Goal: Navigation & Orientation: Find specific page/section

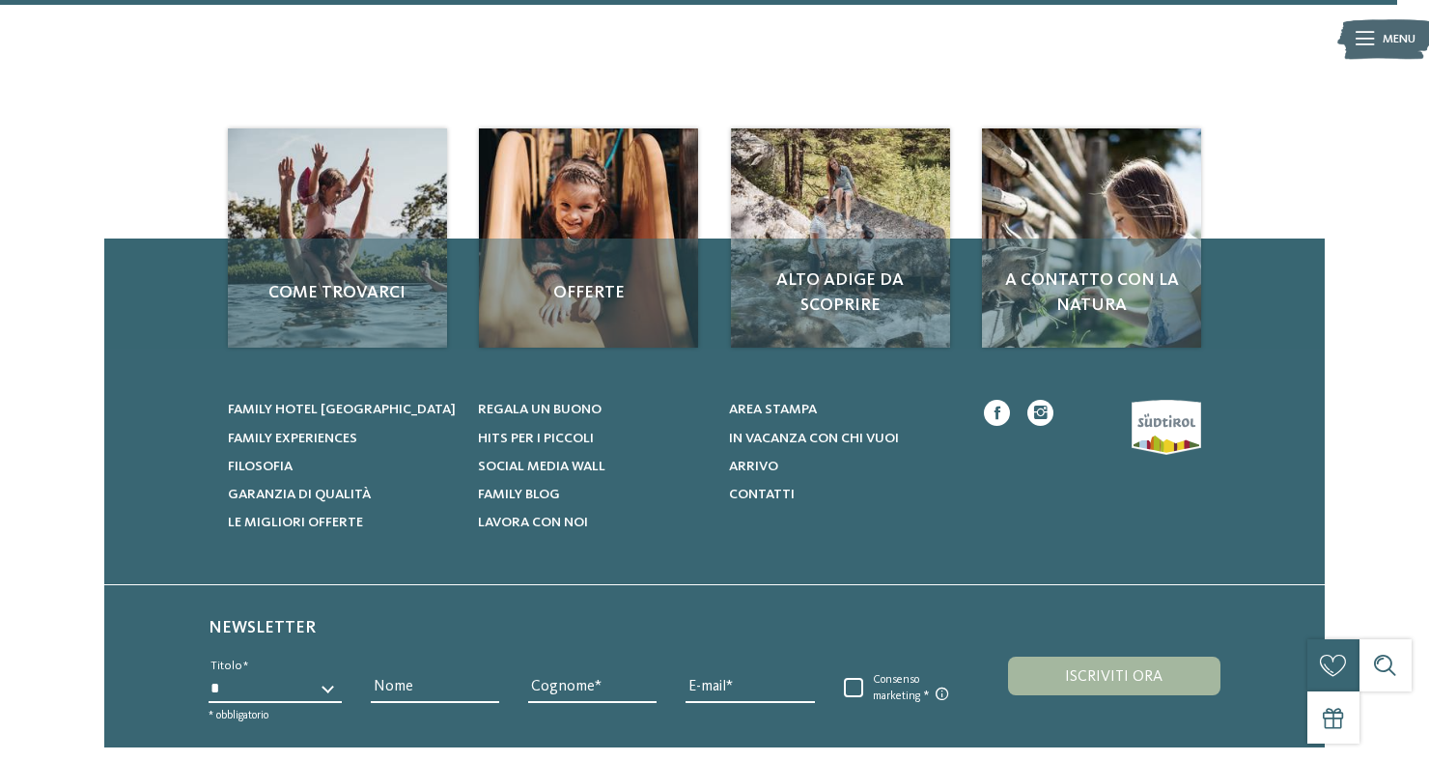
scroll to position [2236, 0]
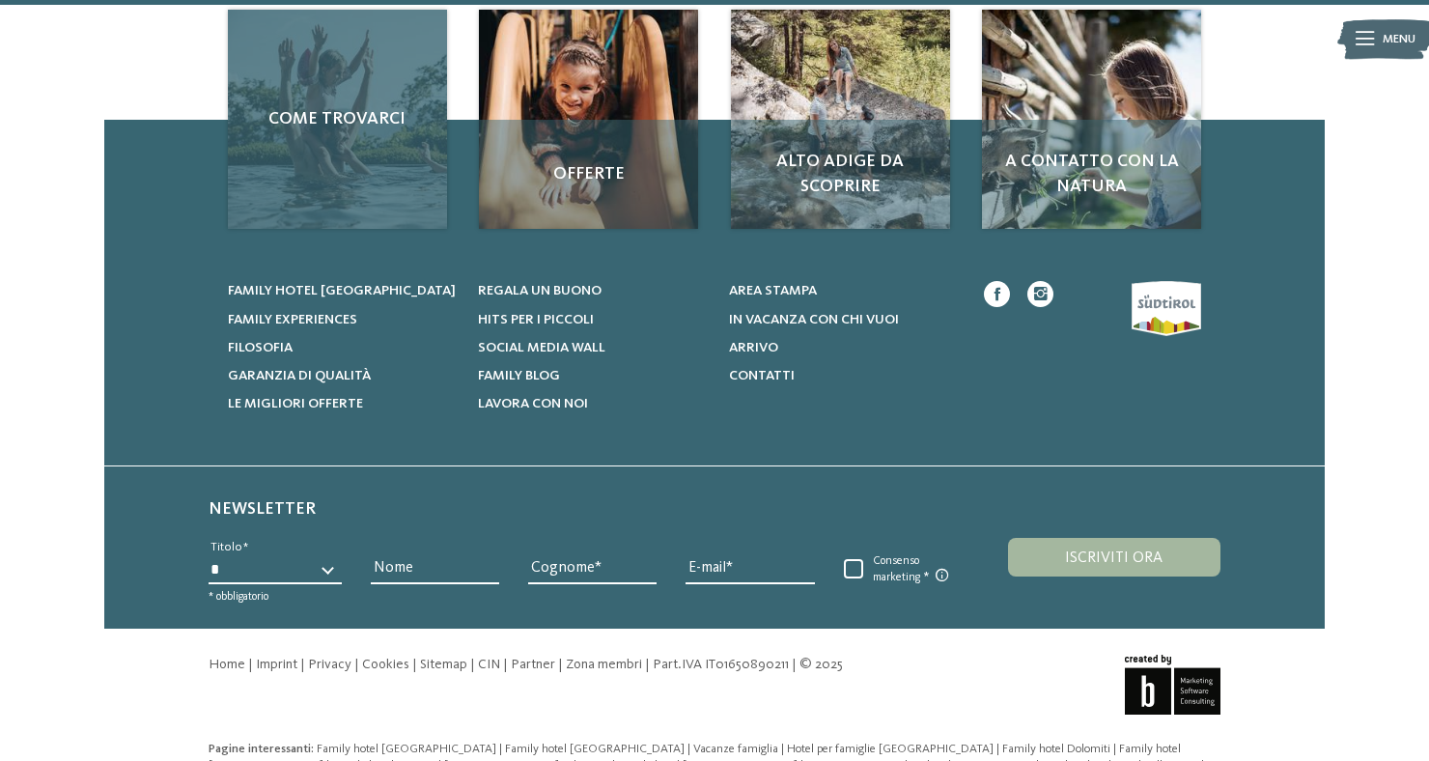
click at [311, 131] on span "Come trovarci" at bounding box center [337, 119] width 184 height 24
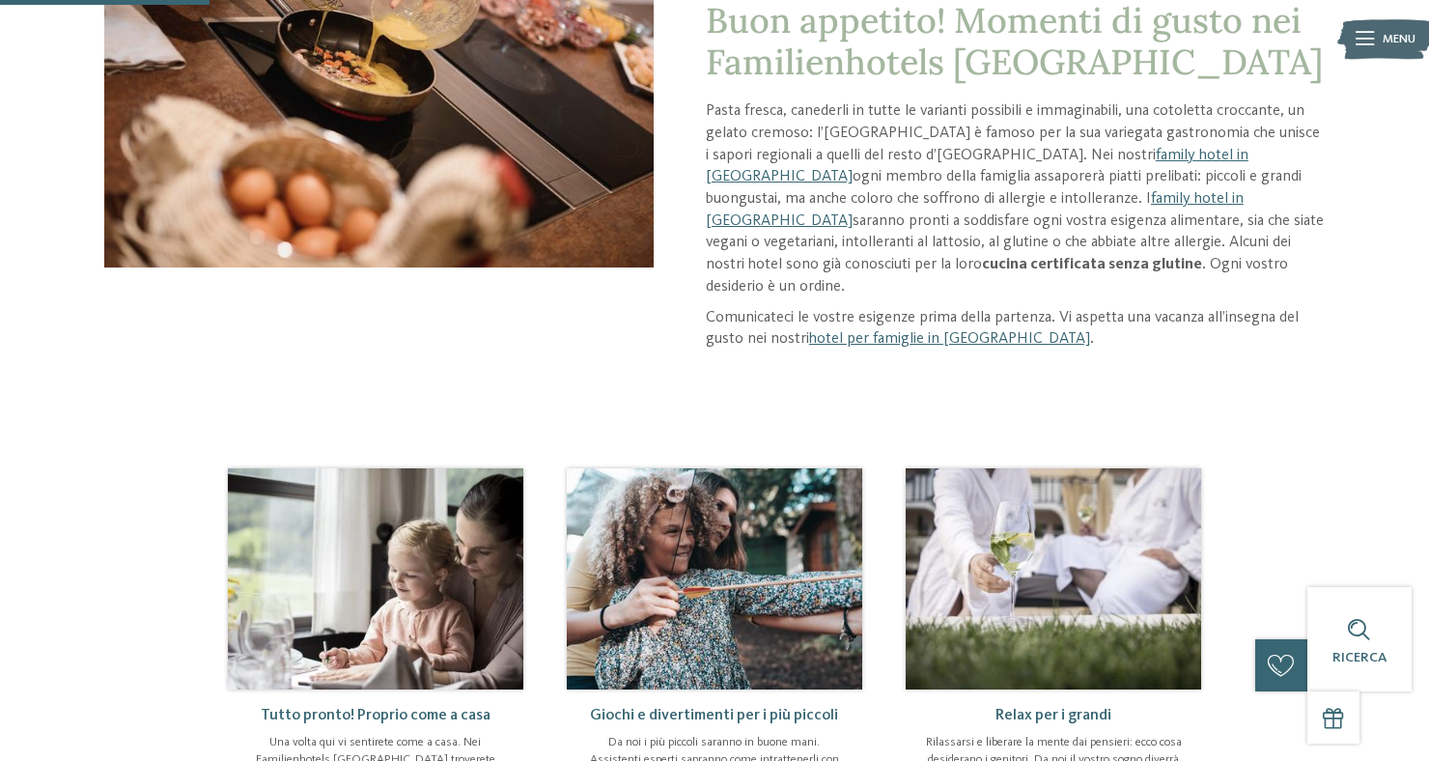
scroll to position [338, 0]
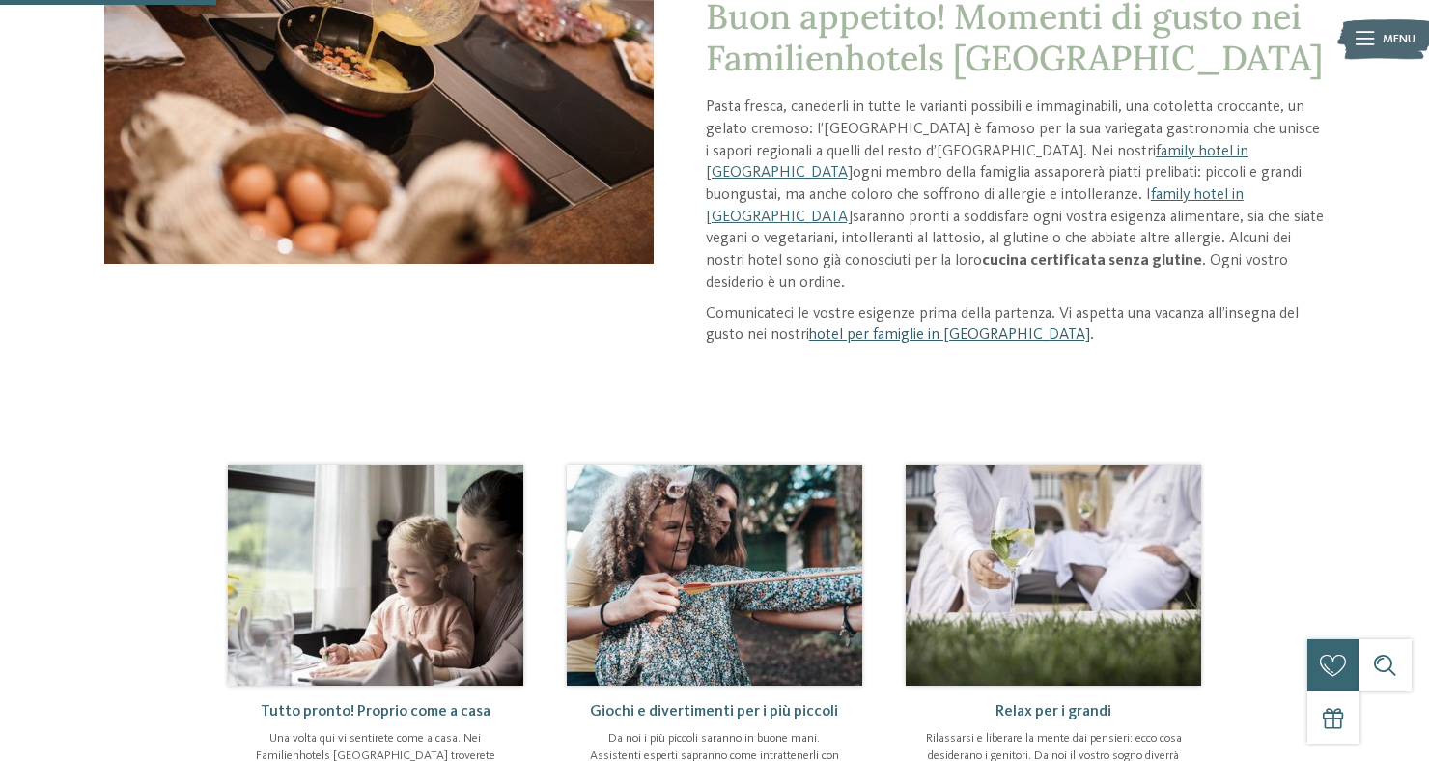
click at [962, 327] on link "hotel per famiglie in Alto Adige" at bounding box center [949, 334] width 281 height 15
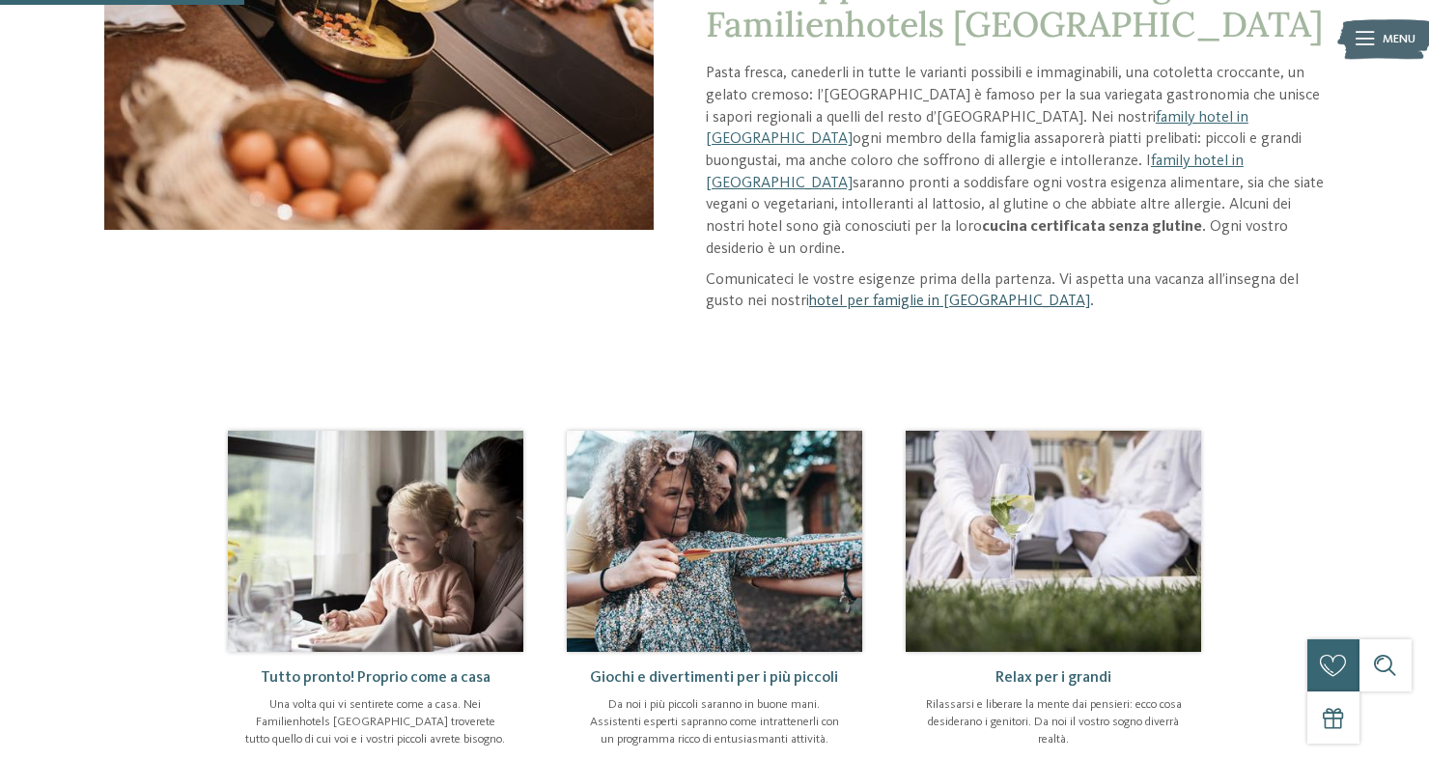
scroll to position [400, 0]
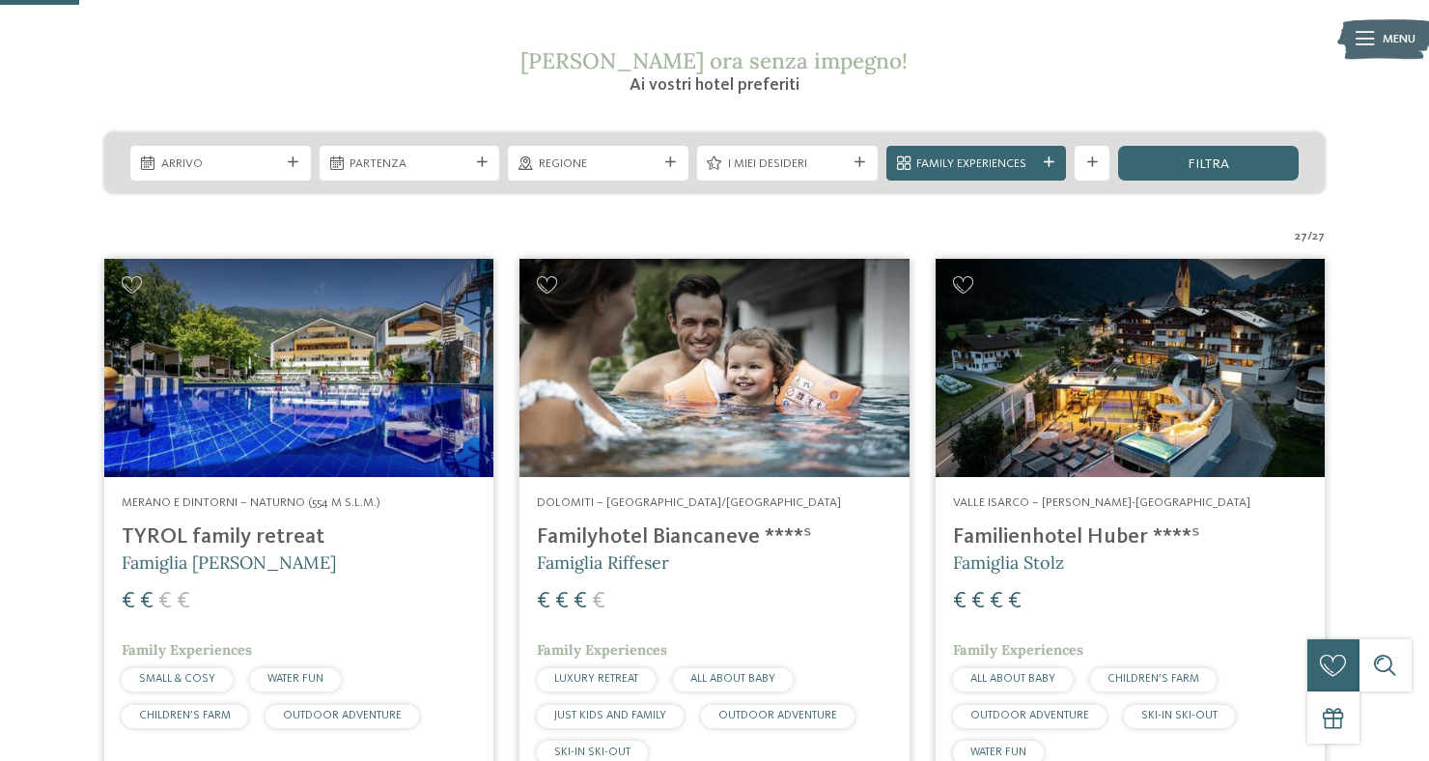
scroll to position [333, 0]
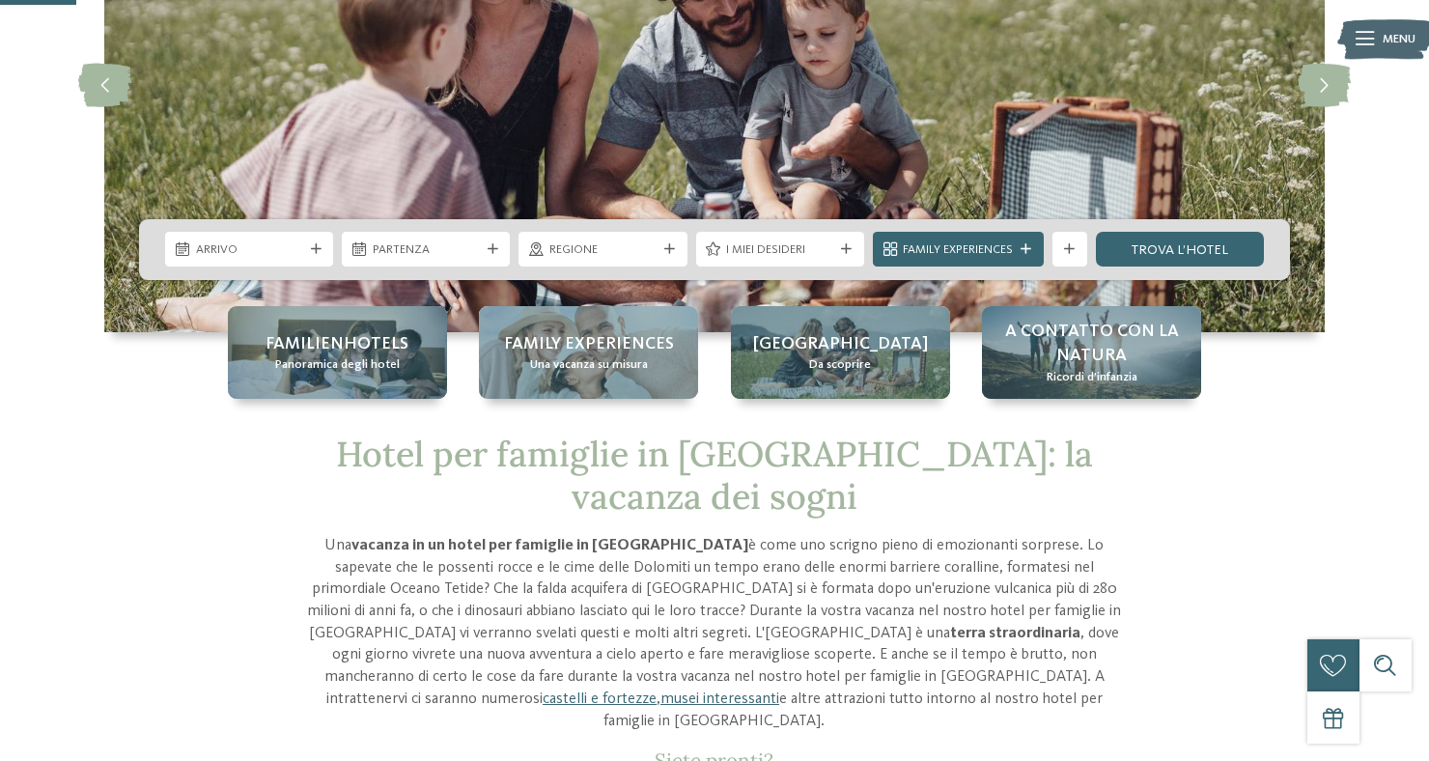
scroll to position [250, 0]
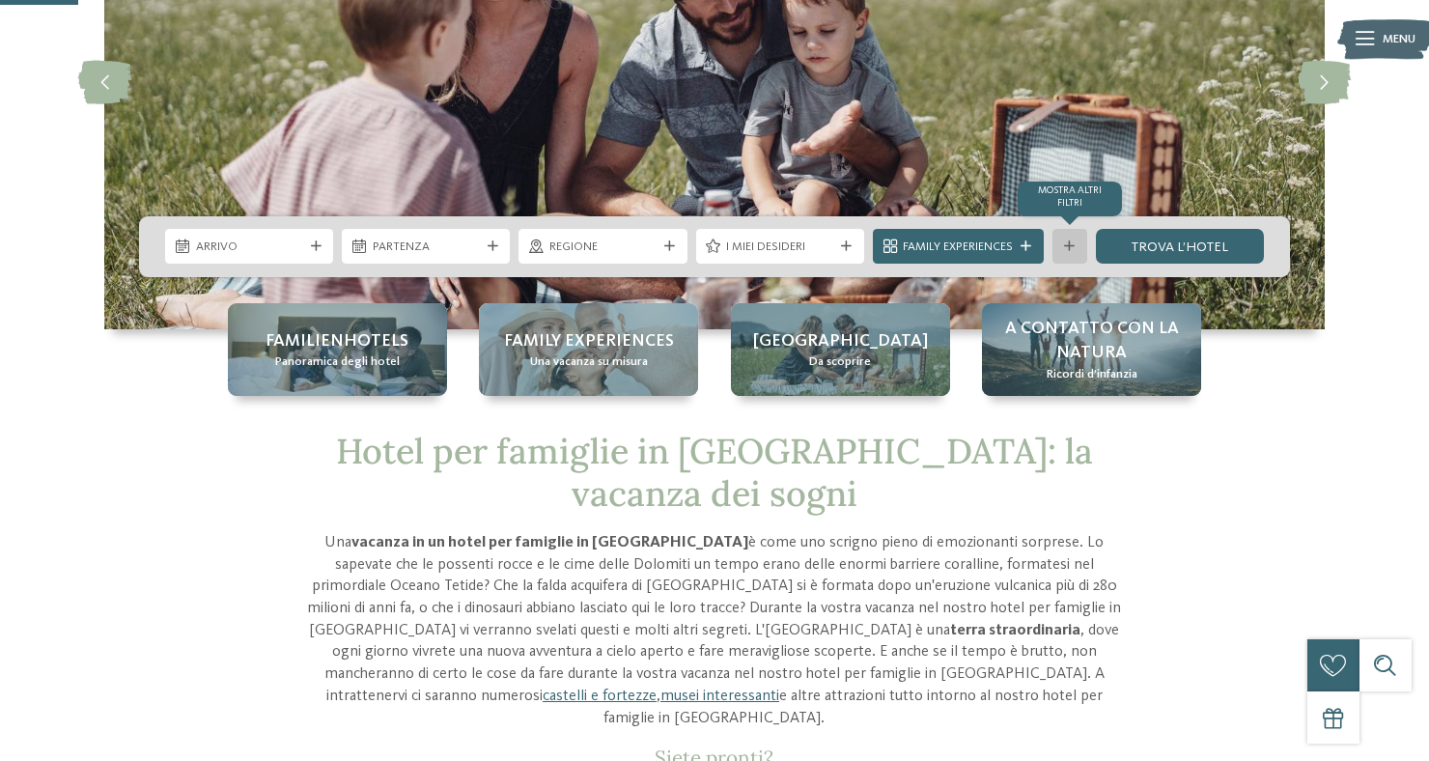
click at [1066, 252] on icon at bounding box center [1069, 246] width 11 height 11
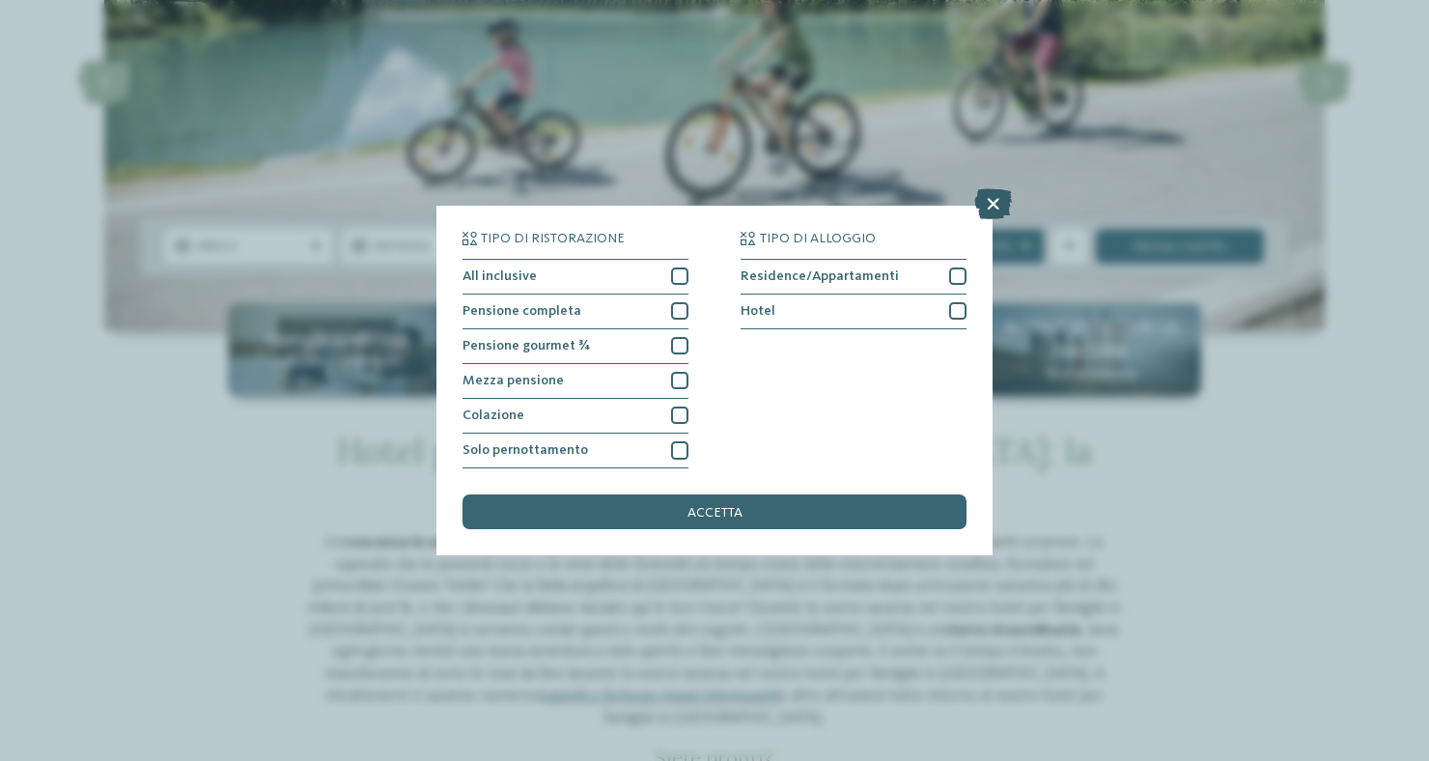
click at [994, 210] on icon at bounding box center [993, 203] width 38 height 31
